Goal: Task Accomplishment & Management: Manage account settings

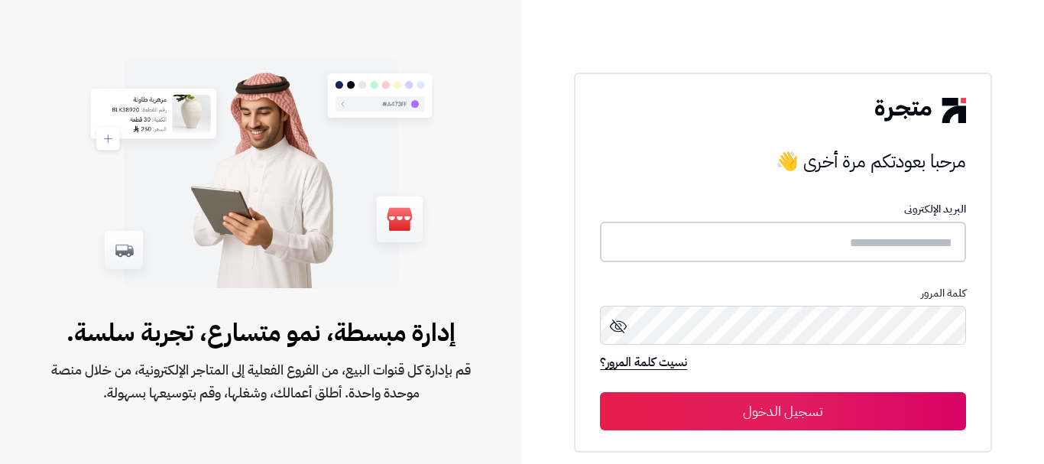
type input "**********"
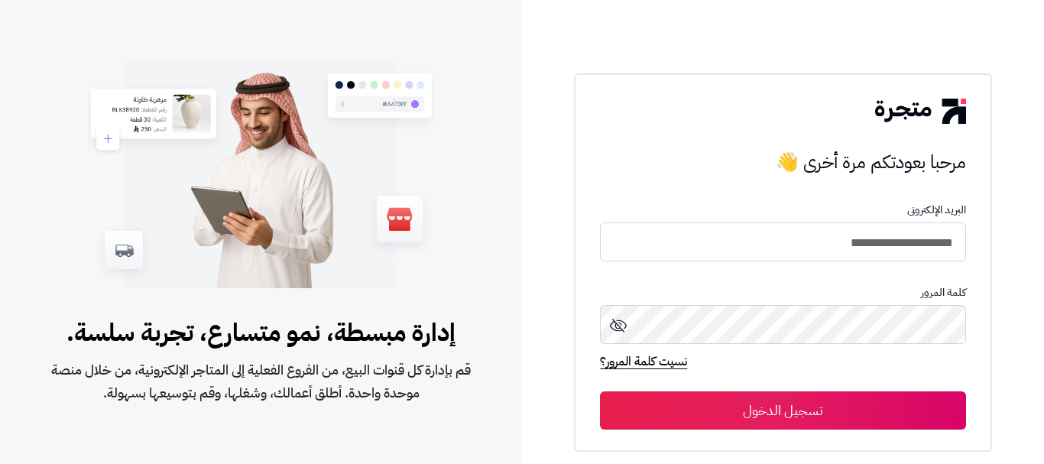
click at [832, 393] on button "تسجيل الدخول" at bounding box center [782, 410] width 365 height 38
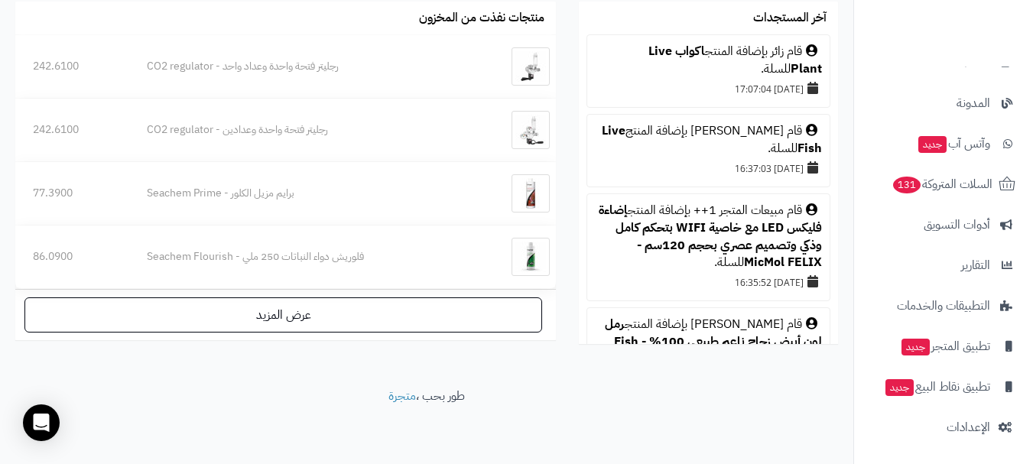
scroll to position [276, 0]
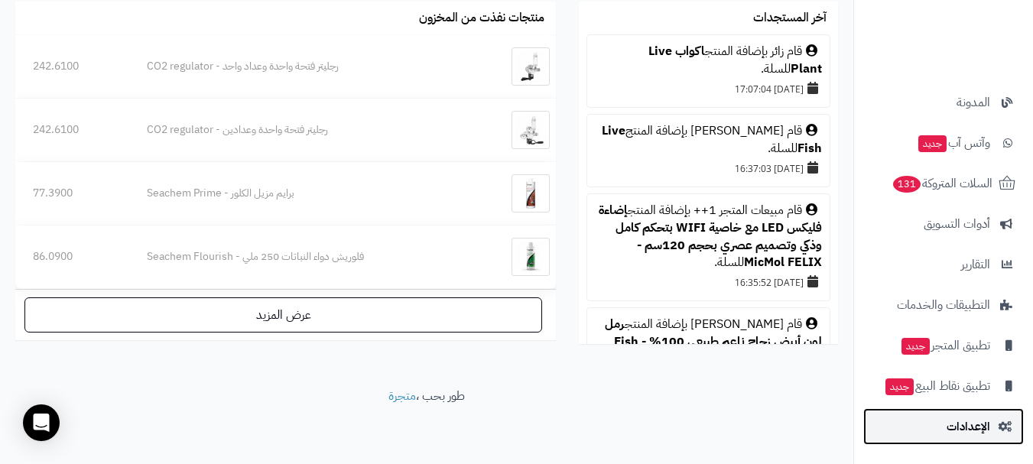
click at [933, 438] on link "الإعدادات" at bounding box center [943, 426] width 161 height 37
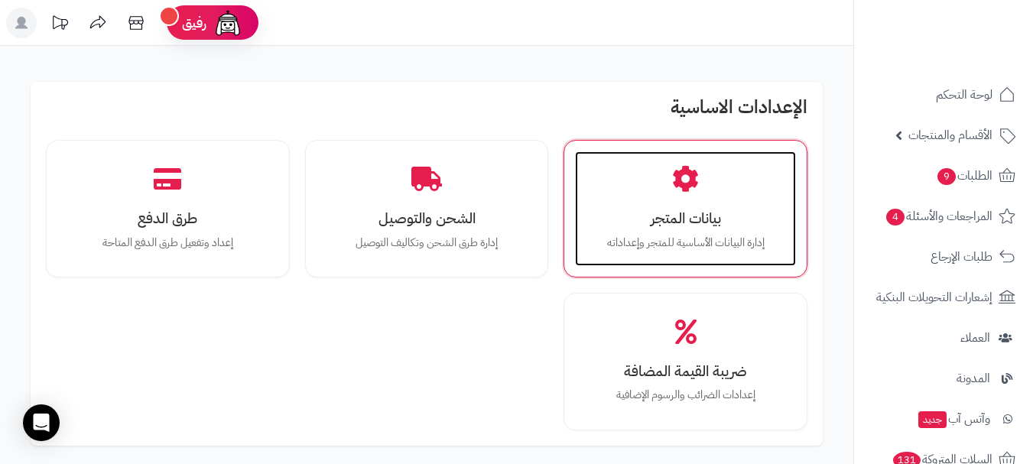
click at [685, 203] on div "بيانات المتجر إدارة البيانات الأساسية للمتجر وإعداداته" at bounding box center [685, 208] width 221 height 115
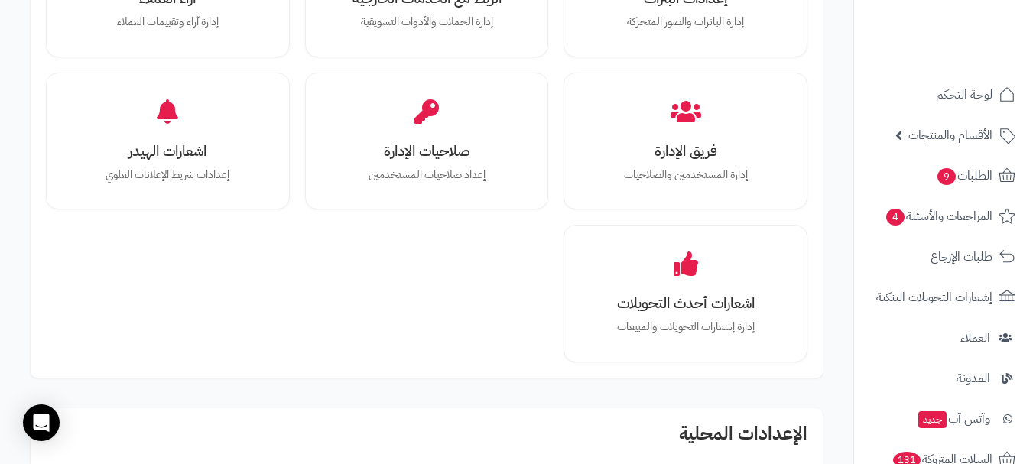
scroll to position [1117, 0]
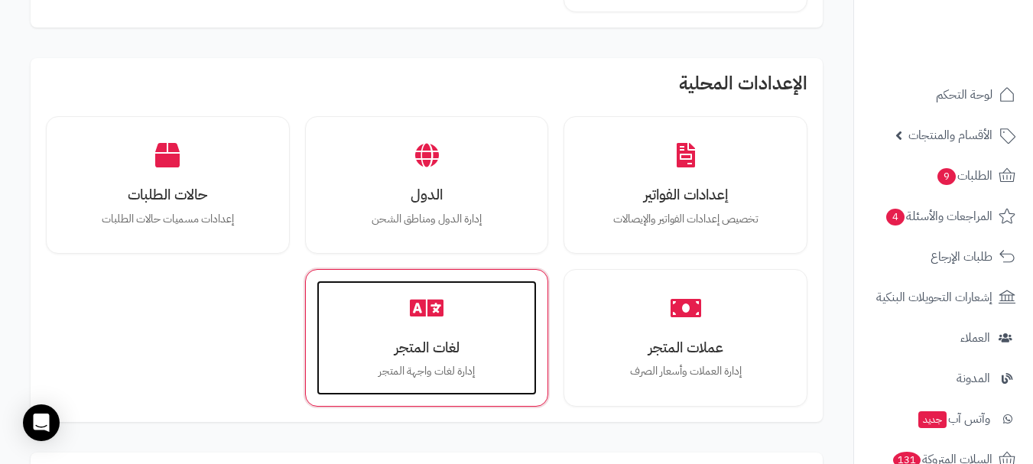
click at [420, 355] on h3 "لغات المتجر" at bounding box center [427, 347] width 190 height 16
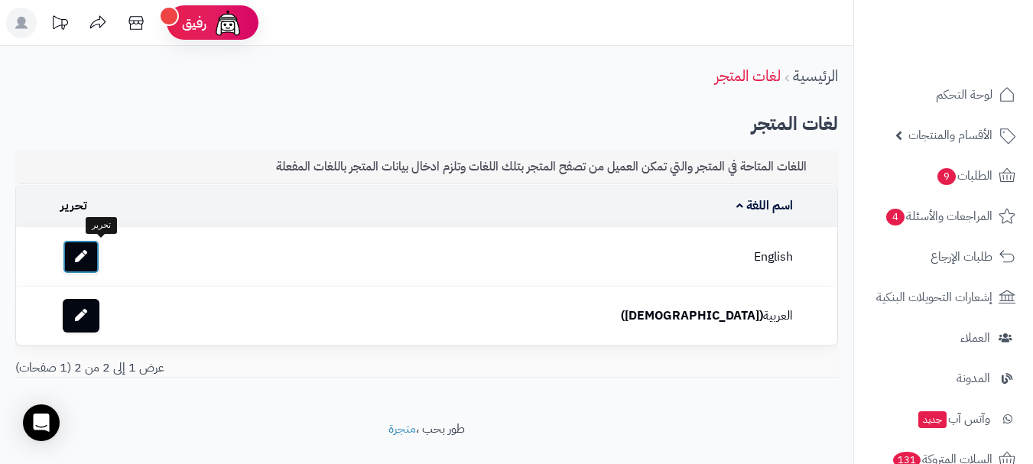
click at [92, 253] on link at bounding box center [81, 257] width 37 height 34
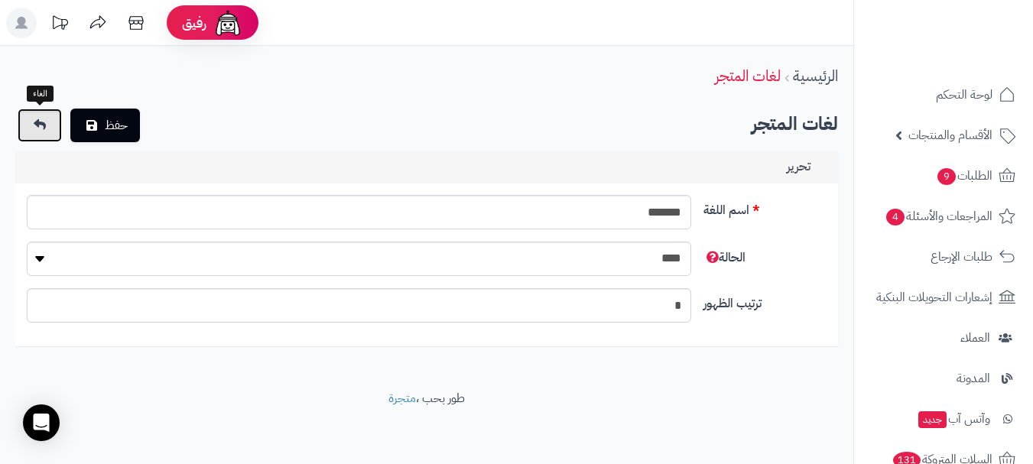
click at [27, 117] on link at bounding box center [40, 126] width 44 height 34
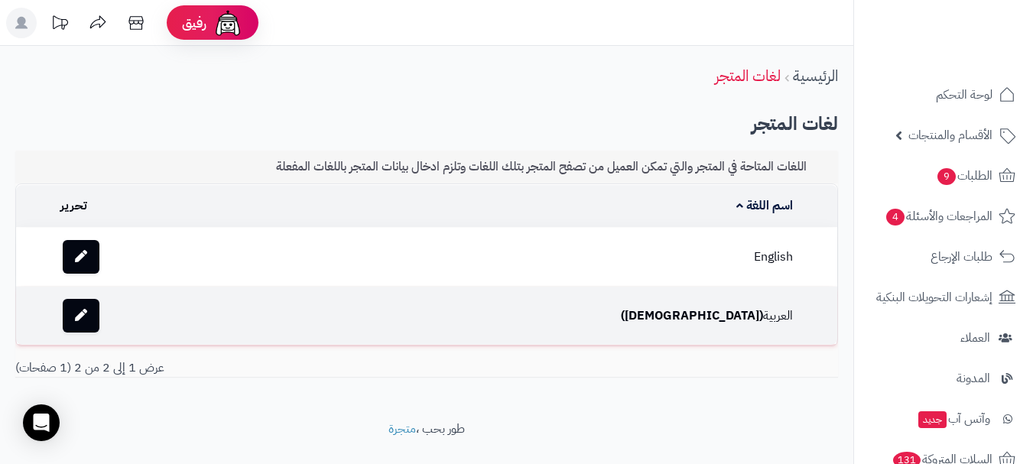
click at [657, 307] on td "العربية (الافتراضي)" at bounding box center [510, 316] width 577 height 58
click at [99, 314] on link at bounding box center [81, 316] width 37 height 34
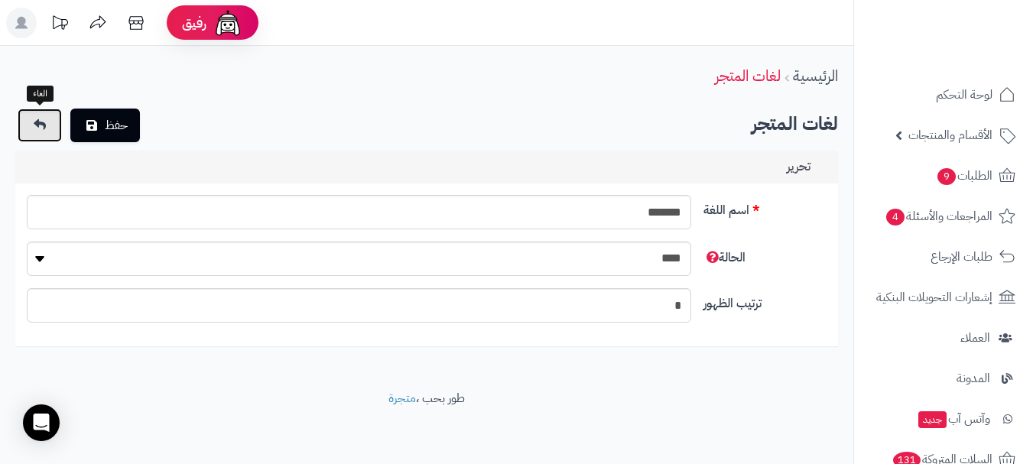
click at [43, 116] on link at bounding box center [40, 126] width 44 height 34
